Goal: Transaction & Acquisition: Book appointment/travel/reservation

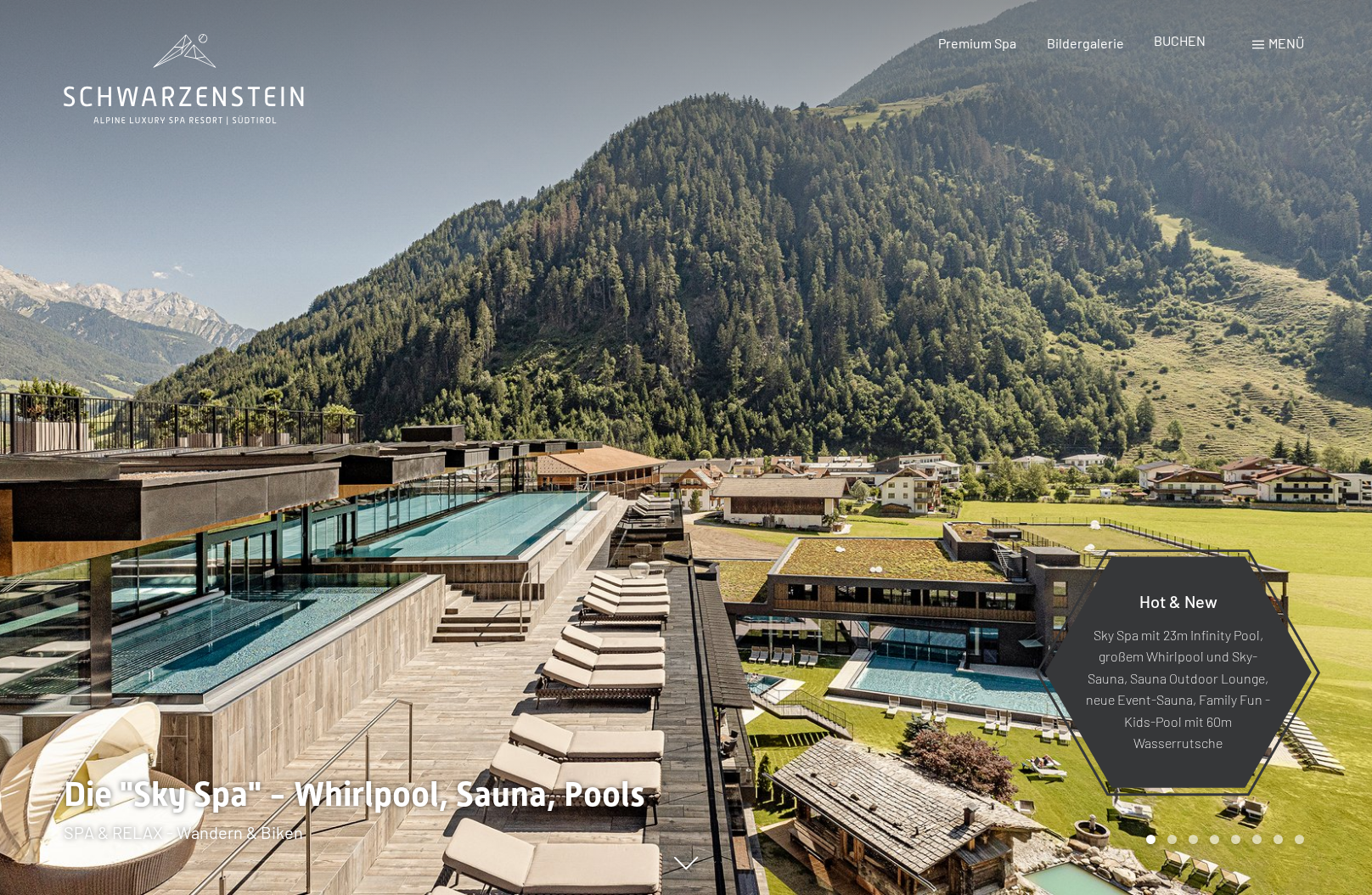
click at [1176, 50] on div "BUCHEN" at bounding box center [1179, 41] width 51 height 19
click at [1166, 37] on span "BUCHEN" at bounding box center [1179, 41] width 51 height 16
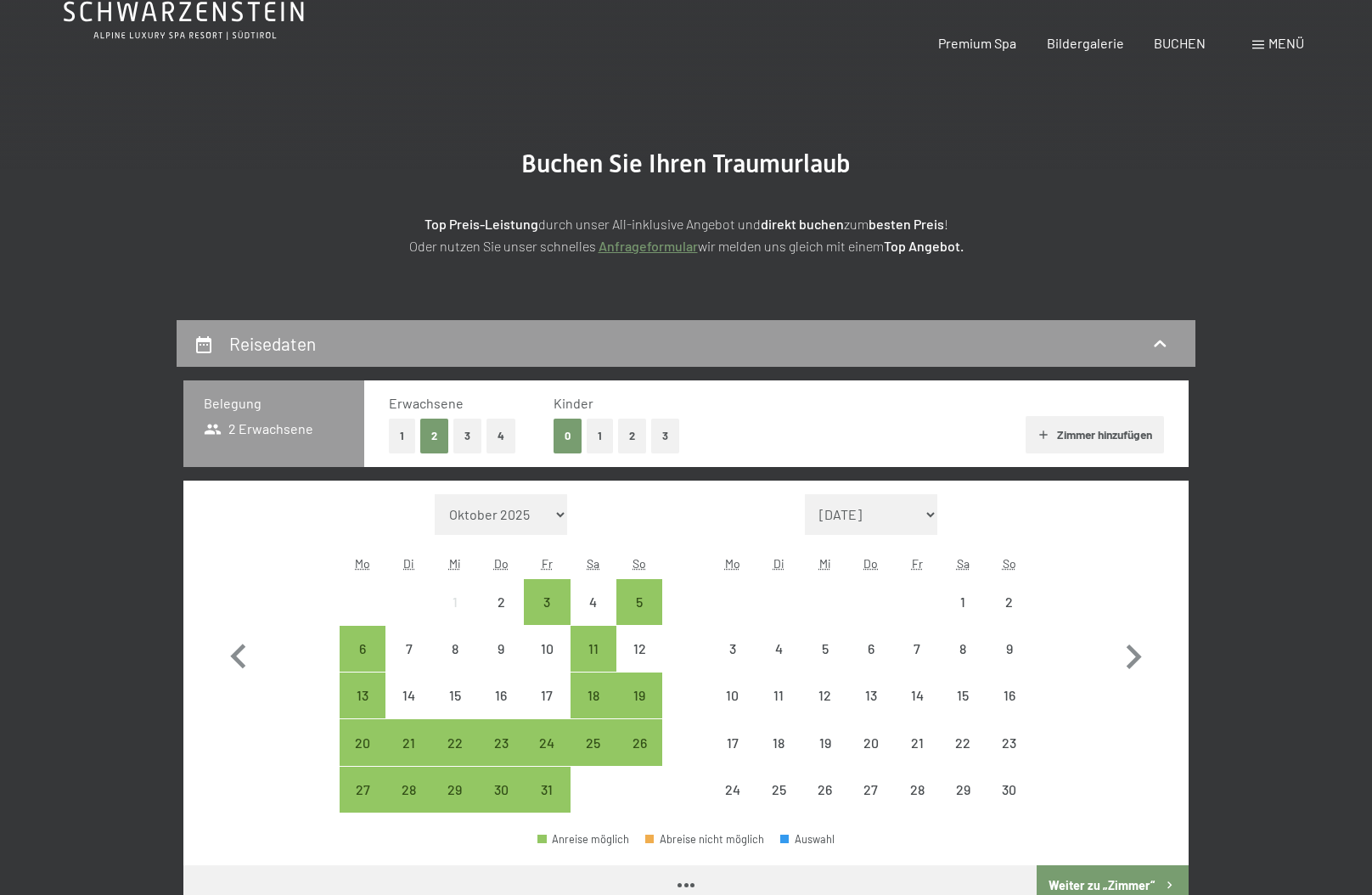
scroll to position [169, 0]
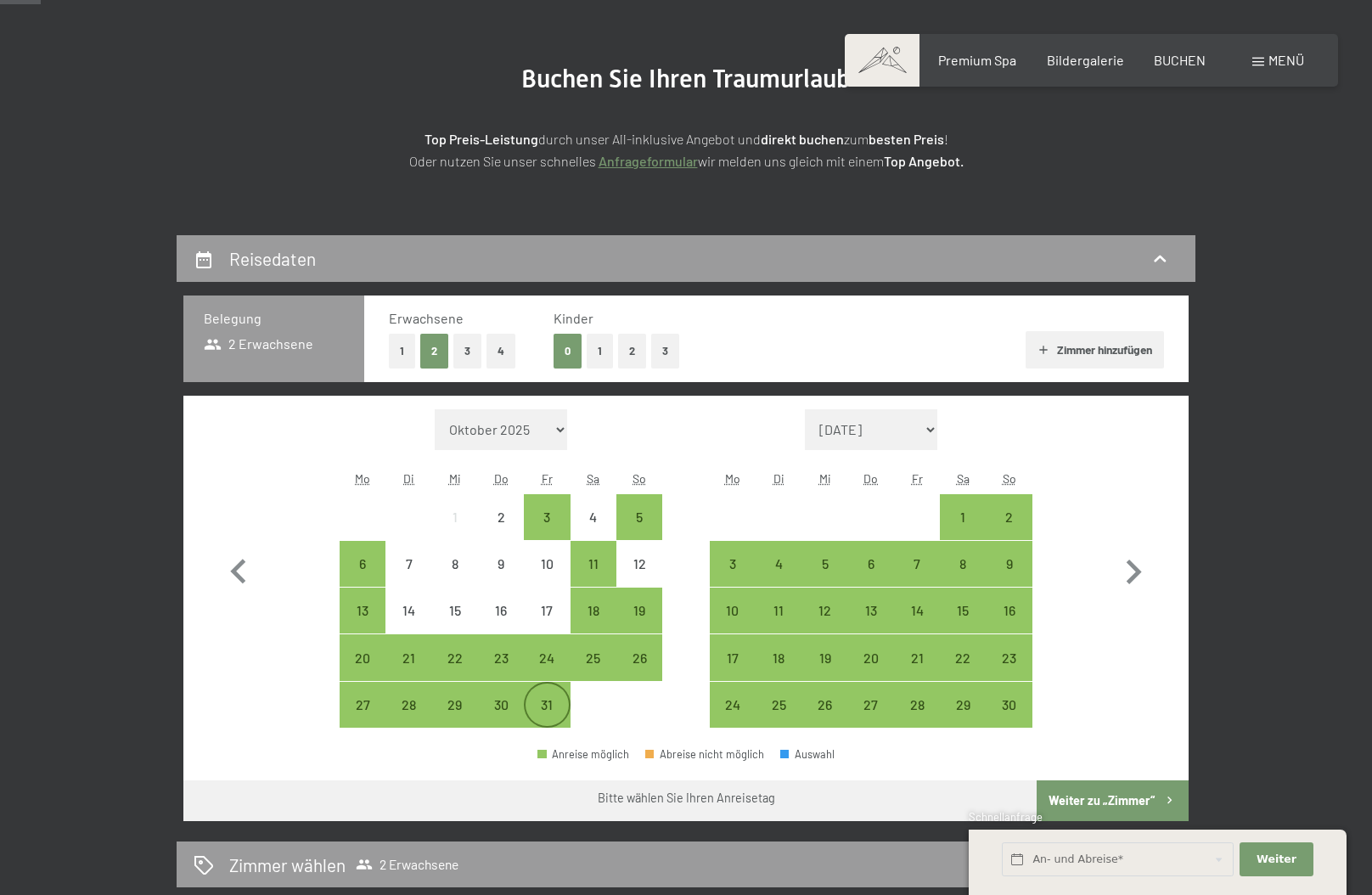
click at [532, 710] on div "31" at bounding box center [546, 718] width 42 height 42
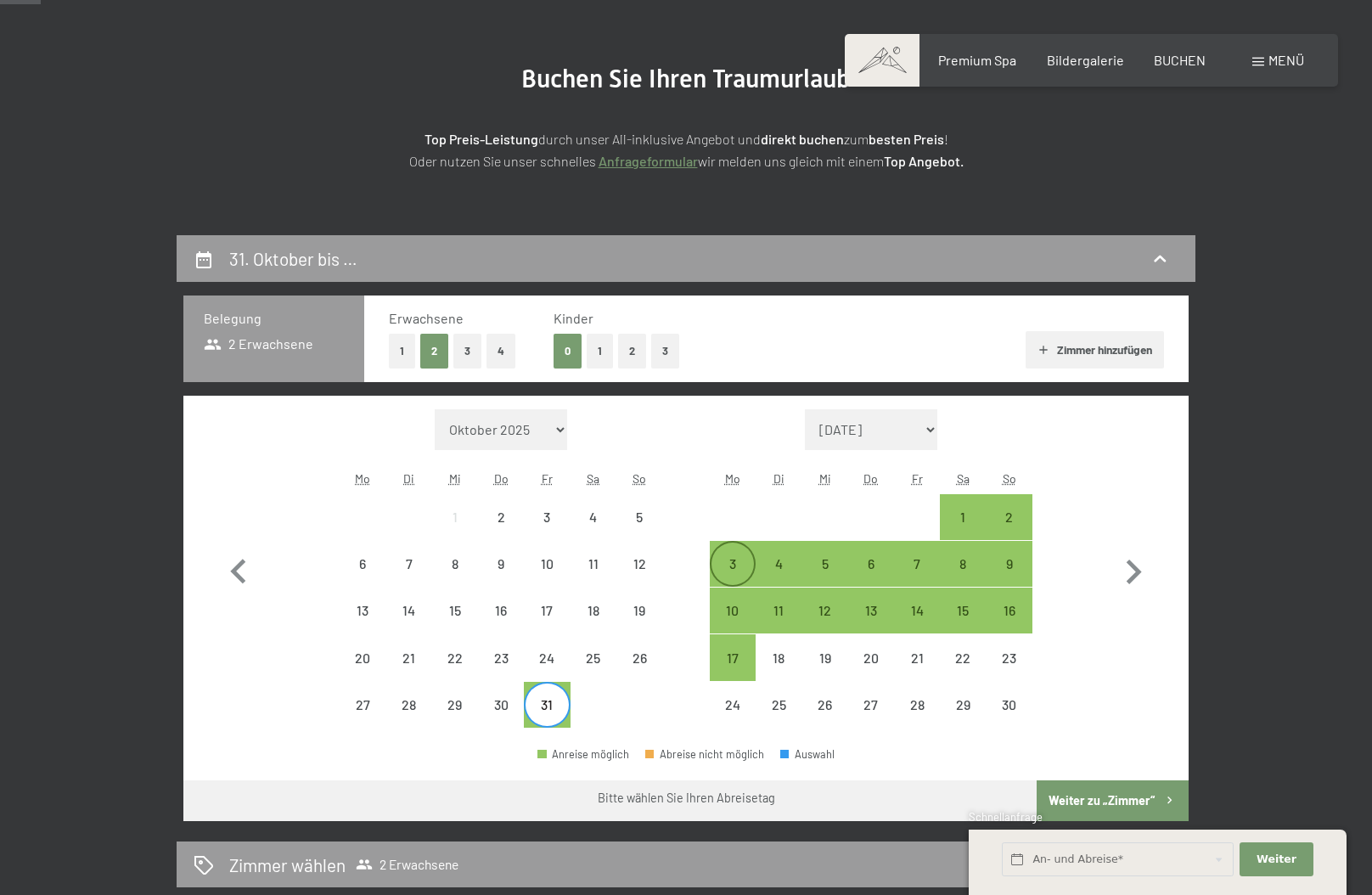
click at [736, 573] on div "3" at bounding box center [732, 578] width 42 height 42
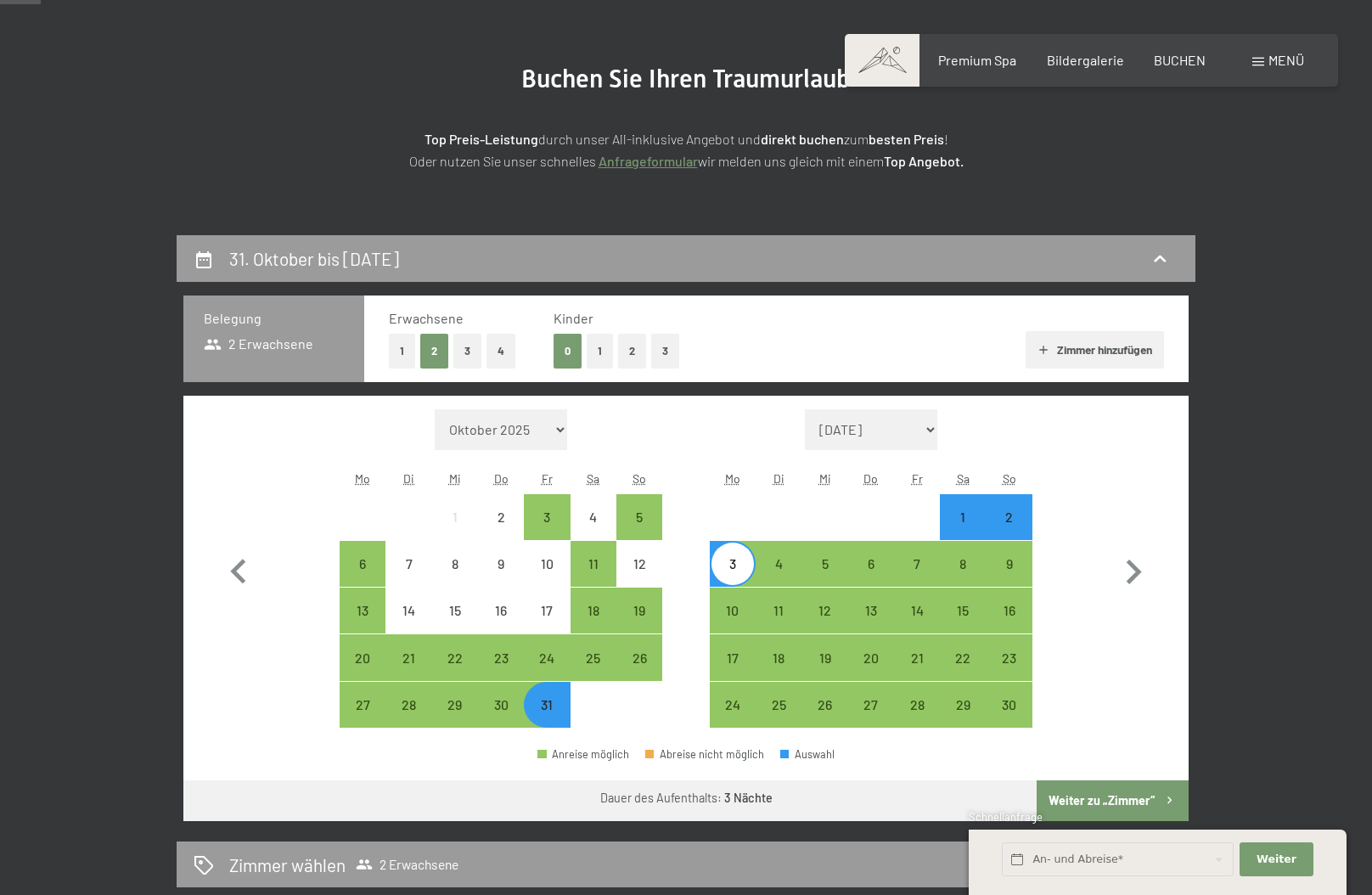
click at [1146, 789] on button "Weiter zu „Zimmer“" at bounding box center [1112, 800] width 152 height 41
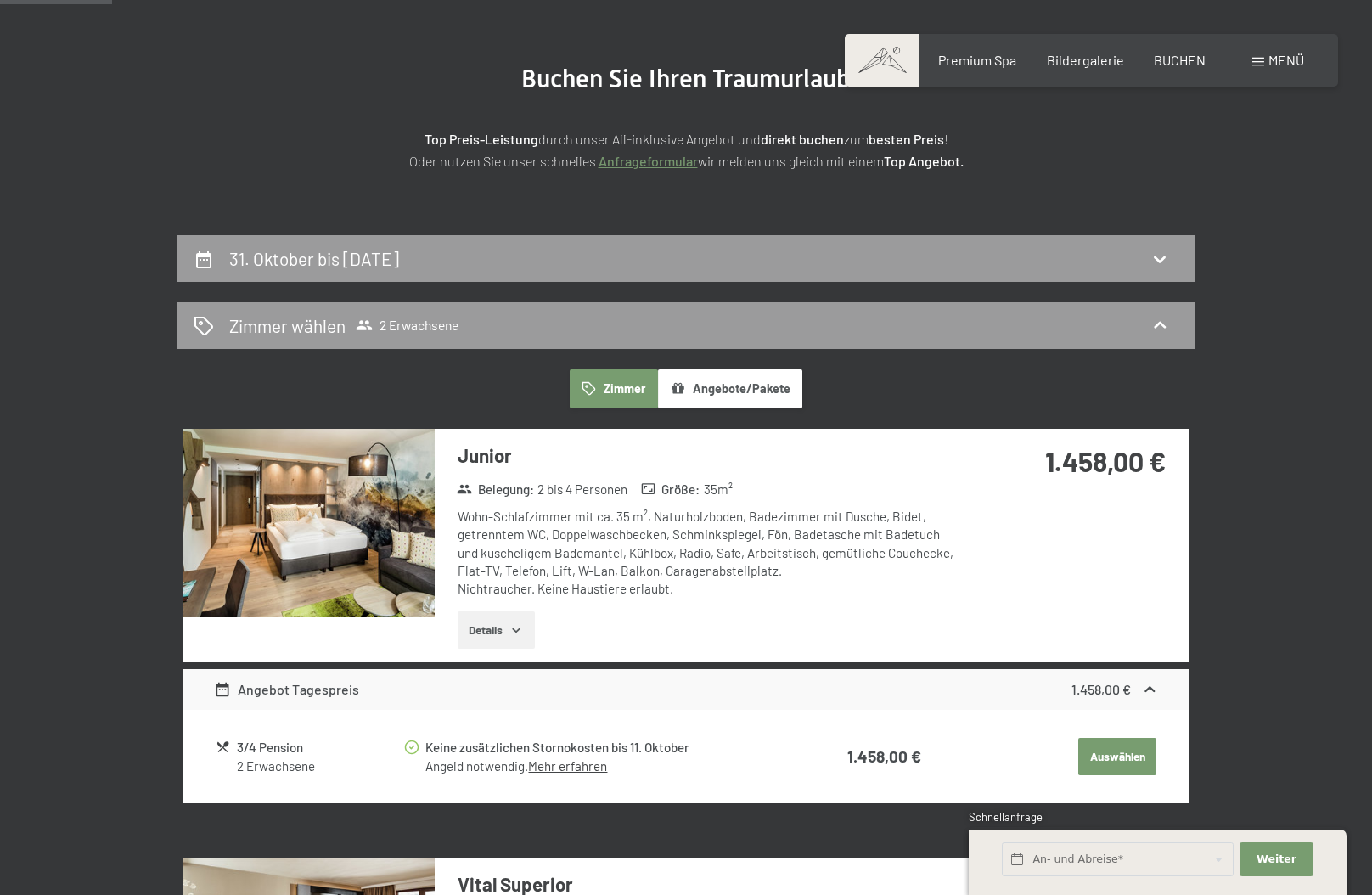
scroll to position [405, 0]
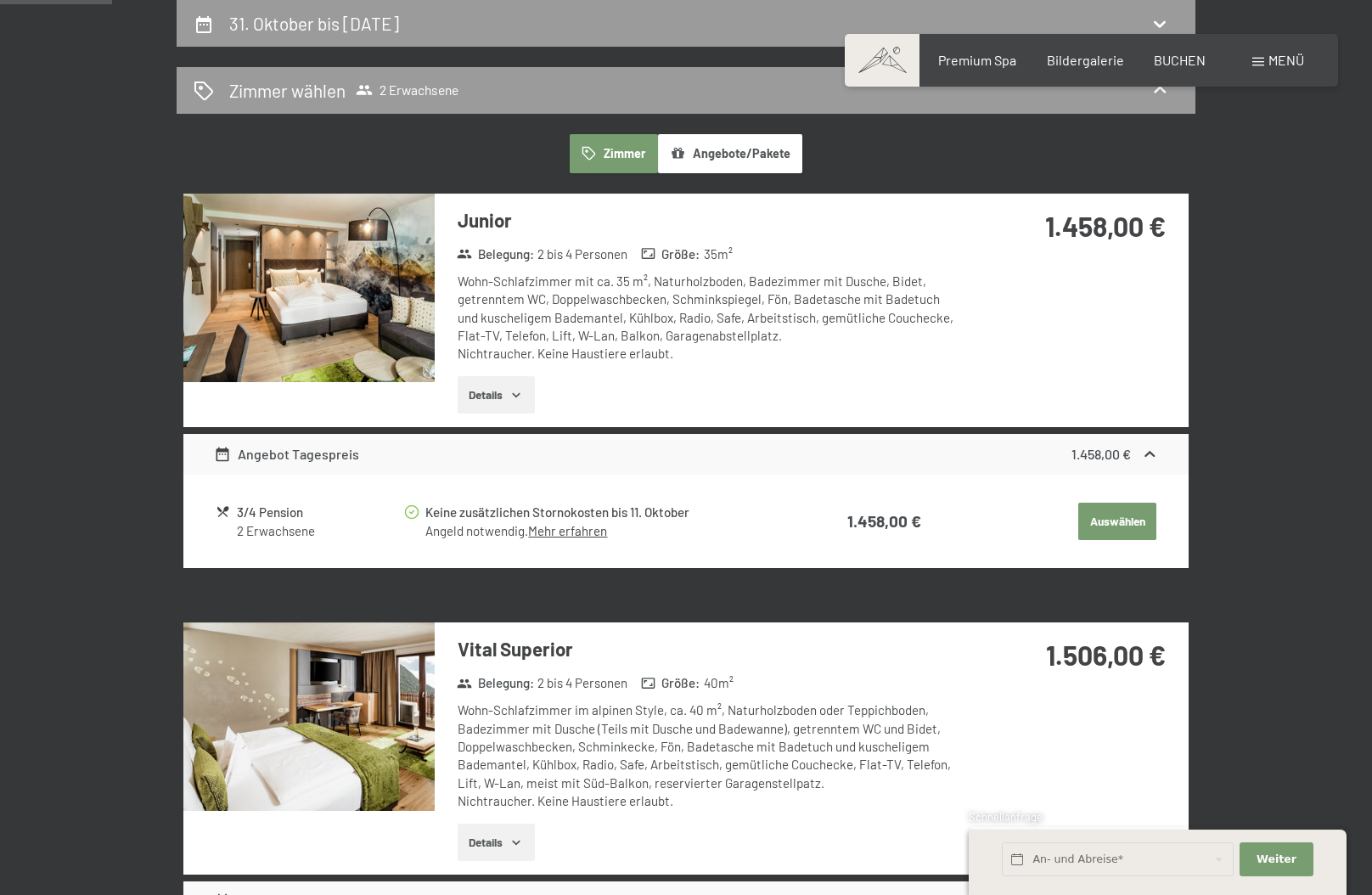
click at [499, 386] on button "Details" at bounding box center [497, 394] width 78 height 37
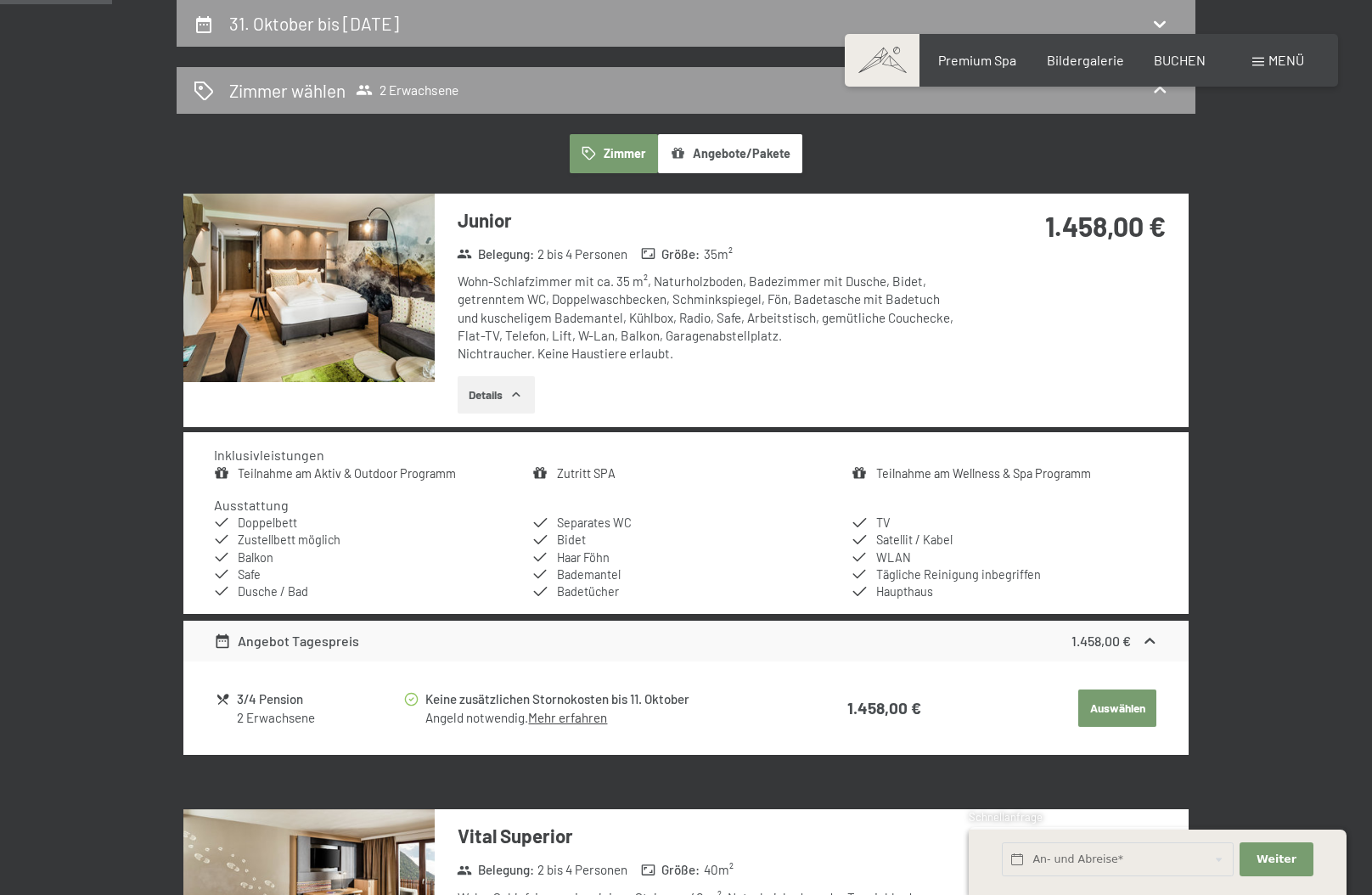
click at [499, 386] on button "Details" at bounding box center [497, 394] width 78 height 37
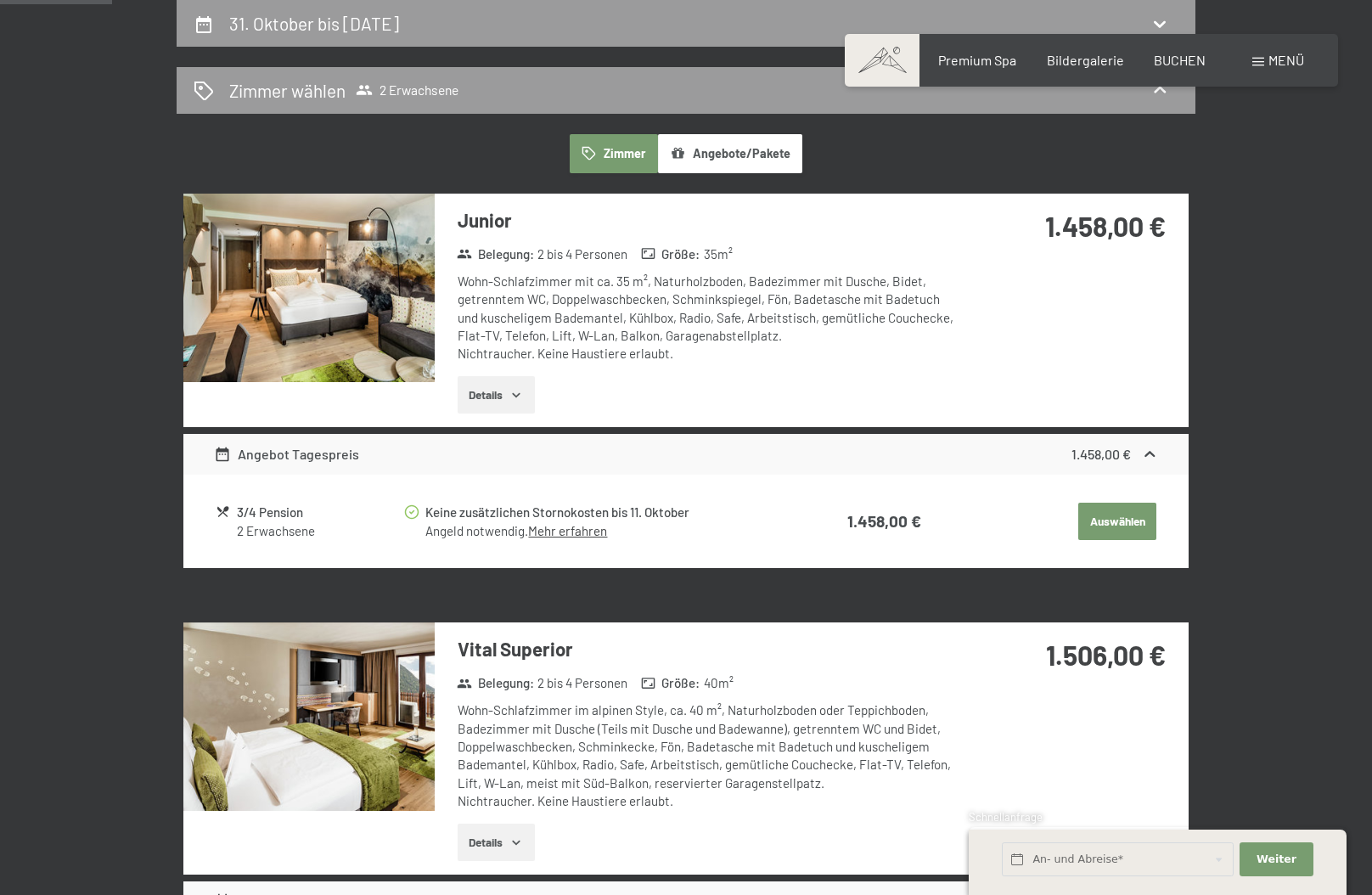
drag, startPoint x: 499, startPoint y: 386, endPoint x: 608, endPoint y: 346, distance: 116.1
click at [608, 346] on div "Junior Belegung : 2 bis 4 Personen Größe : 35 m² Wohn-Schlafzimmer mit ca. 35 m…" at bounding box center [699, 310] width 528 height 233
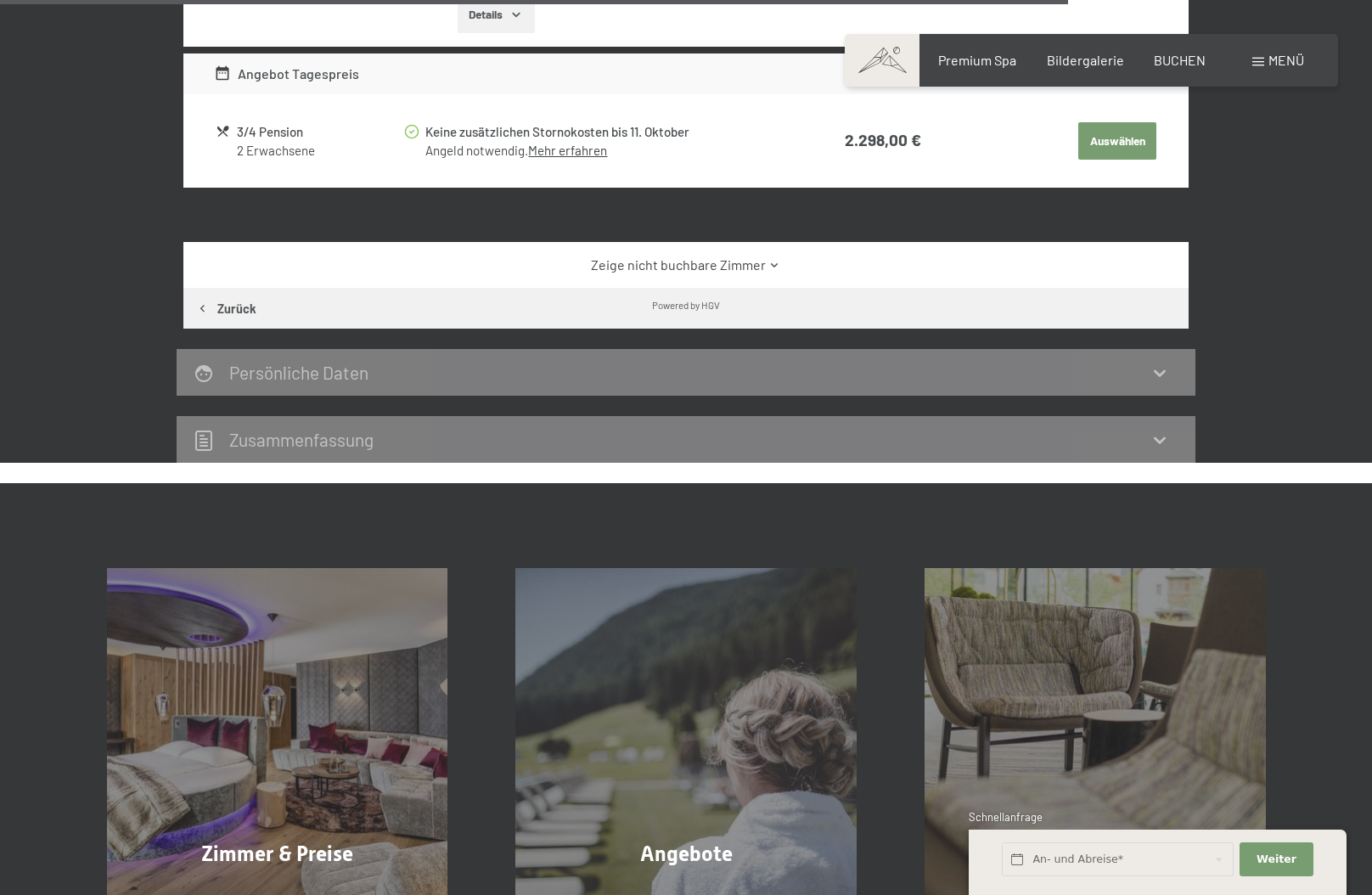
scroll to position [3292, 0]
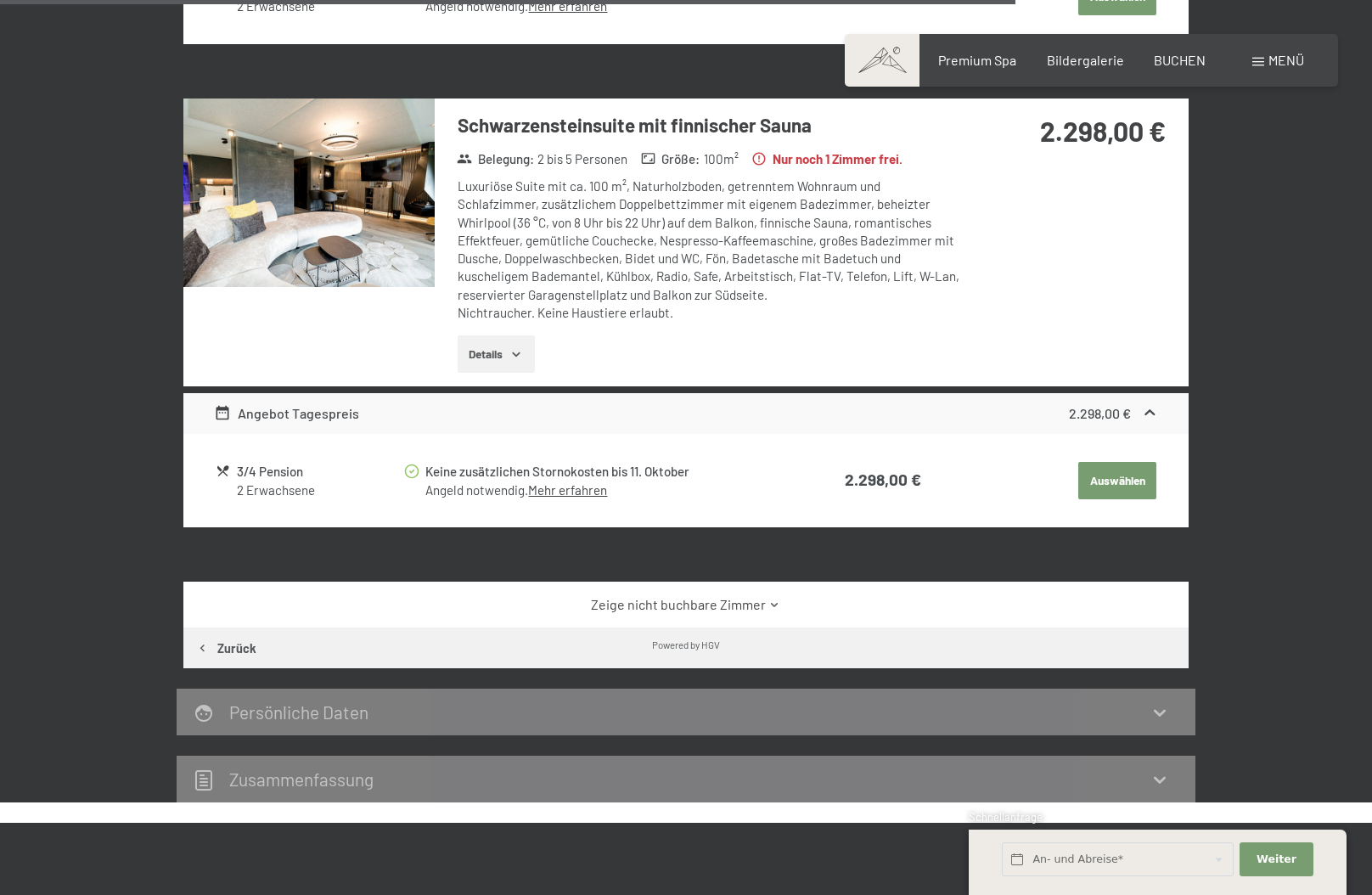
click at [698, 607] on link "Zeige nicht buchbare Zimmer" at bounding box center [686, 604] width 945 height 19
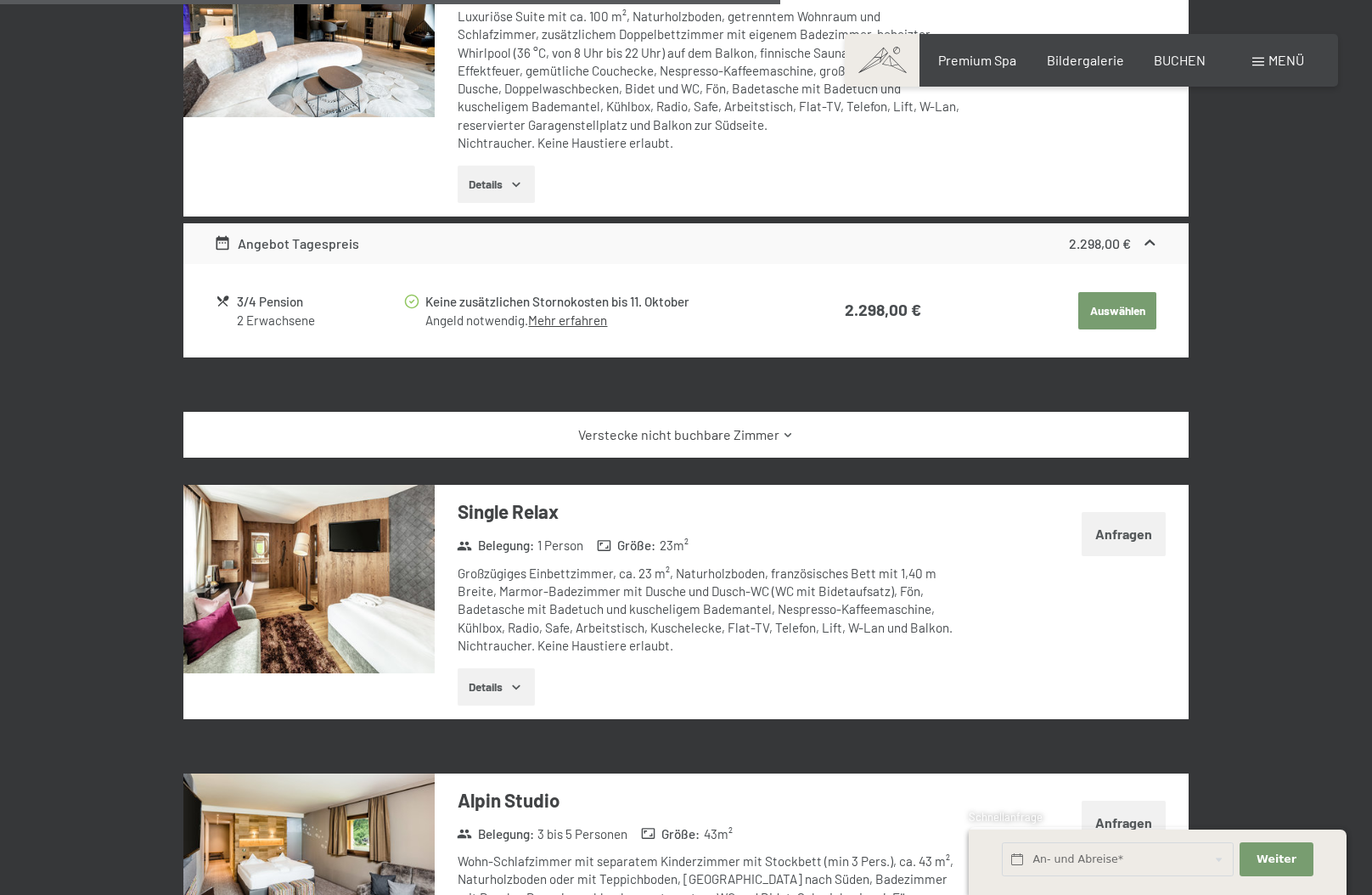
scroll to position [3547, 0]
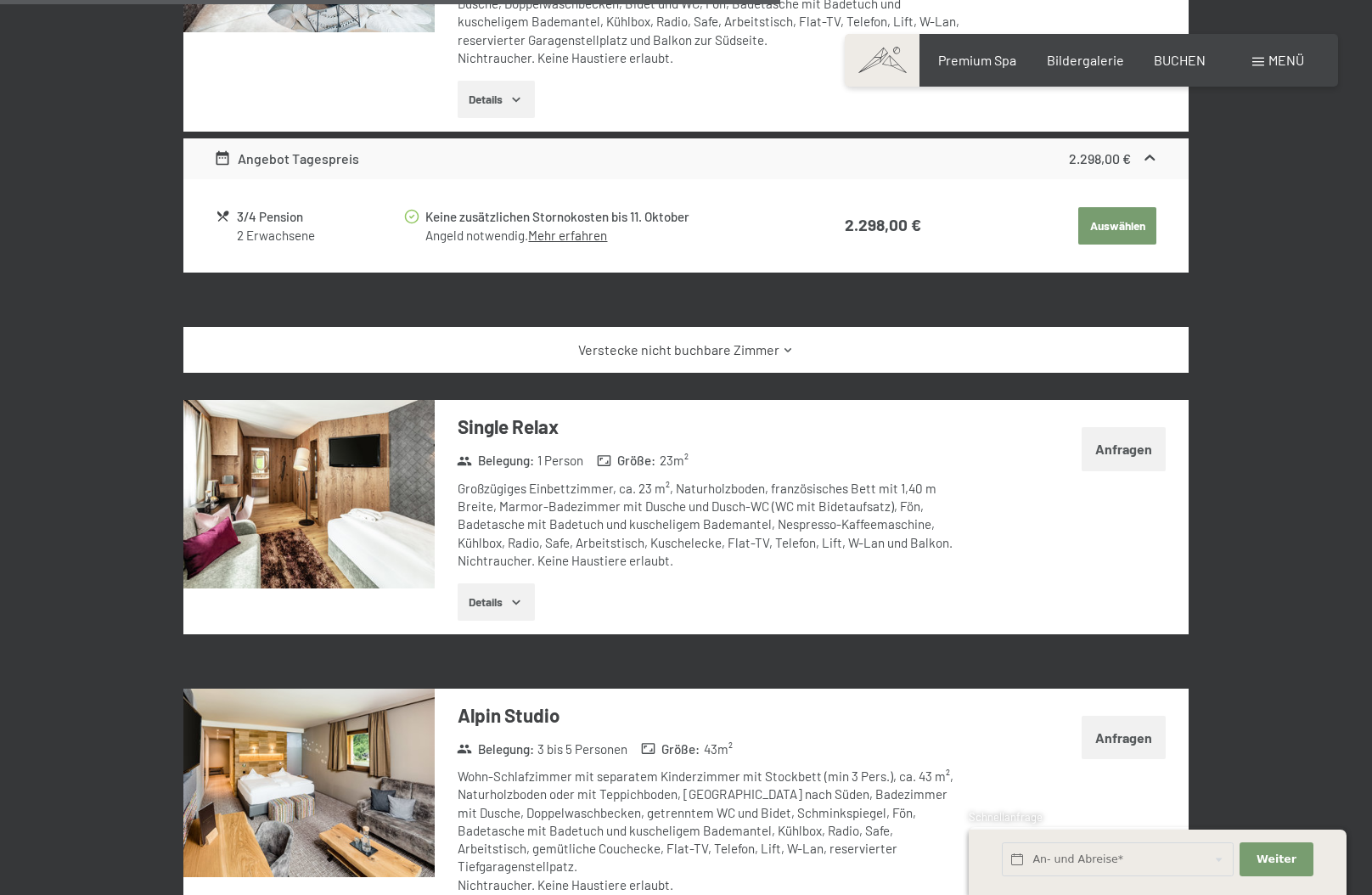
click at [497, 599] on button "Details" at bounding box center [497, 601] width 78 height 37
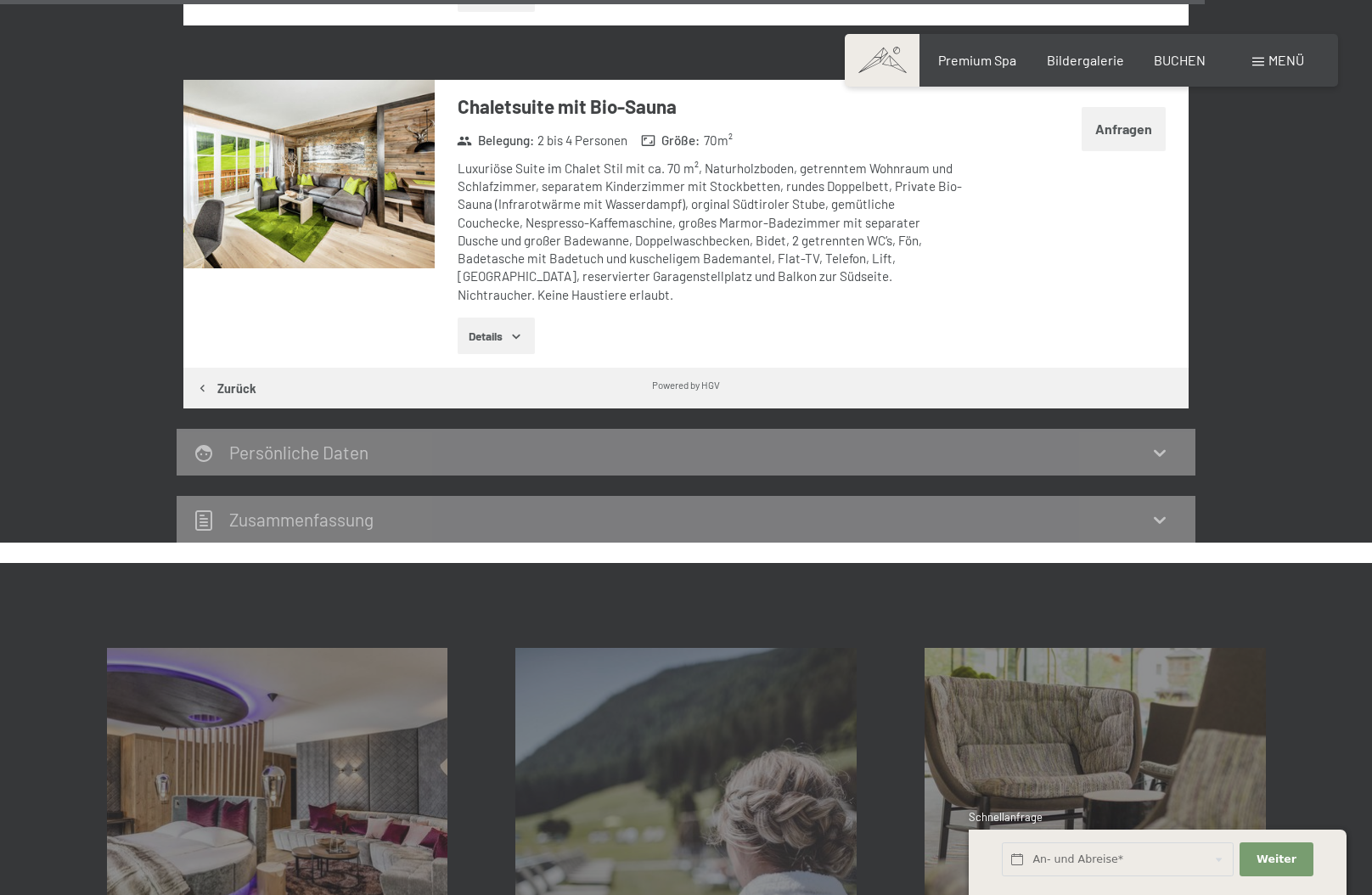
scroll to position [5584, 0]
